Goal: Task Accomplishment & Management: Manage account settings

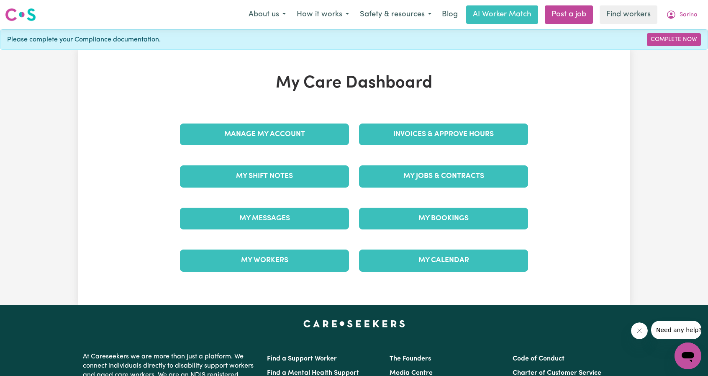
click at [454, 98] on div "My Care Dashboard Manage My Account Invoices & Approve Hours My Shift Notes My …" at bounding box center [354, 177] width 368 height 208
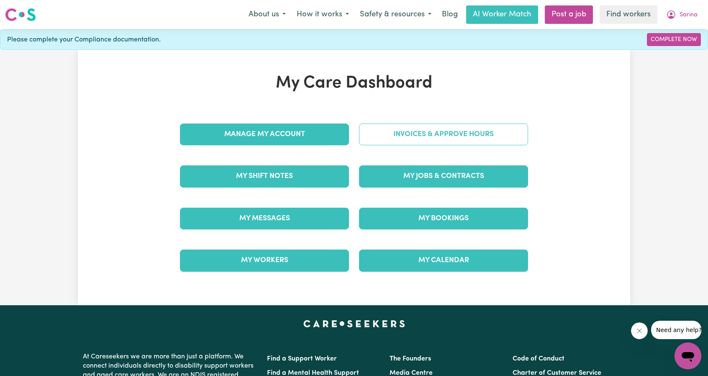
click at [444, 131] on link "Invoices & Approve Hours" at bounding box center [443, 134] width 169 height 22
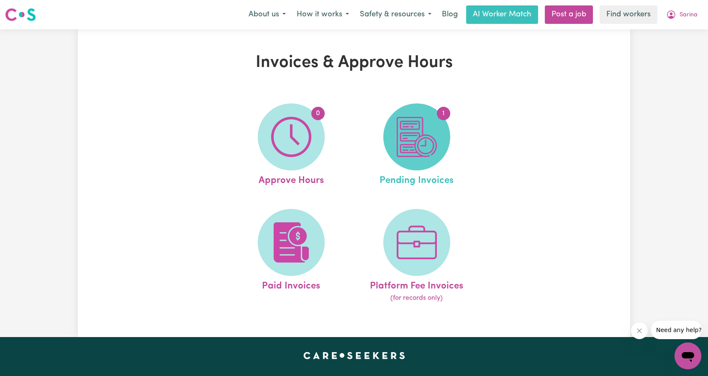
click at [414, 141] on img at bounding box center [416, 137] width 40 height 40
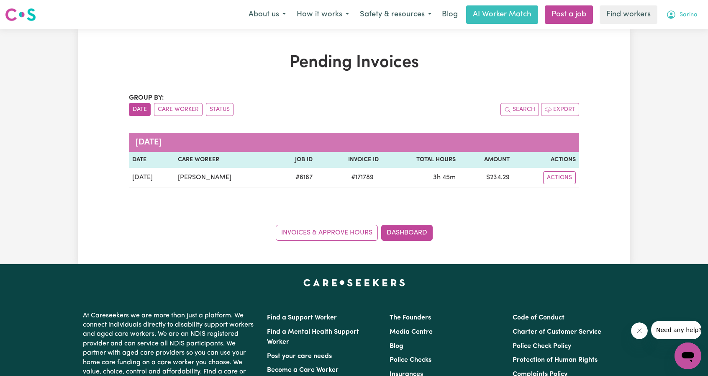
click at [675, 11] on icon "My Account" at bounding box center [671, 15] width 10 height 10
click at [669, 50] on link "Logout" at bounding box center [669, 48] width 66 height 16
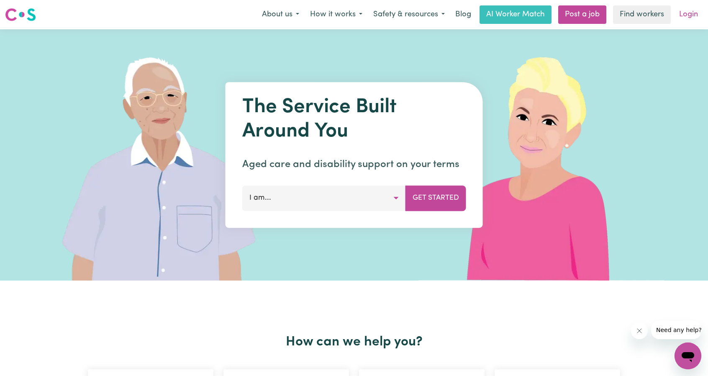
click at [690, 17] on link "Login" at bounding box center [688, 14] width 29 height 18
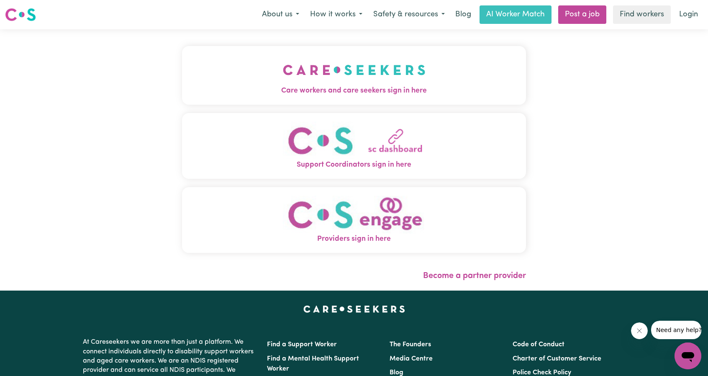
click at [335, 70] on img "Care workers and care seekers sign in here" at bounding box center [354, 69] width 143 height 31
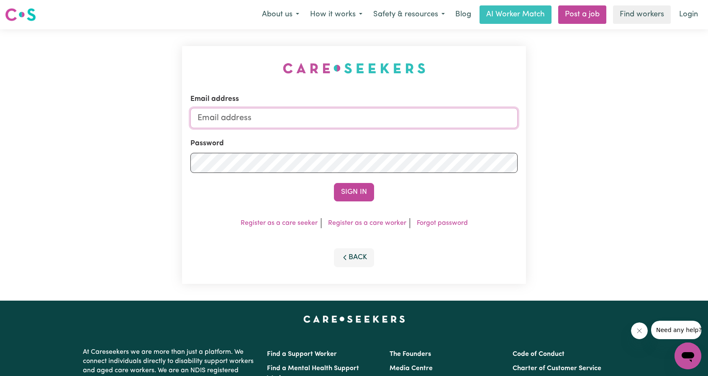
click at [340, 109] on input "Email address" at bounding box center [353, 118] width 327 height 20
drag, startPoint x: 241, startPoint y: 118, endPoint x: 438, endPoint y: 133, distance: 197.9
click at [437, 133] on form "Email address [EMAIL_ADDRESS][PERSON_NAME][DOMAIN_NAME] Password Sign In" at bounding box center [353, 147] width 327 height 107
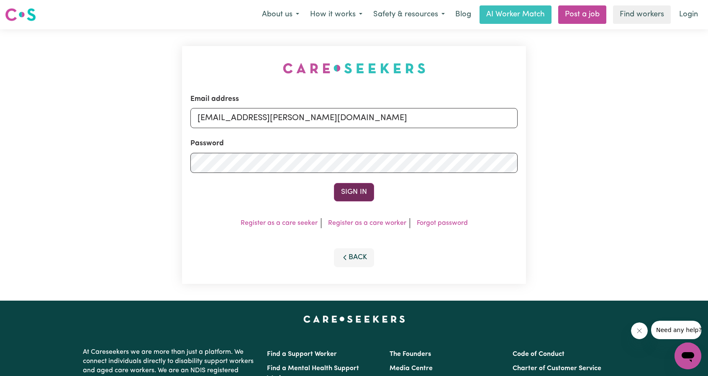
type input "[EMAIL_ADDRESS][PERSON_NAME][DOMAIN_NAME]"
click at [362, 187] on button "Sign In" at bounding box center [354, 192] width 40 height 18
